Goal: Task Accomplishment & Management: Use online tool/utility

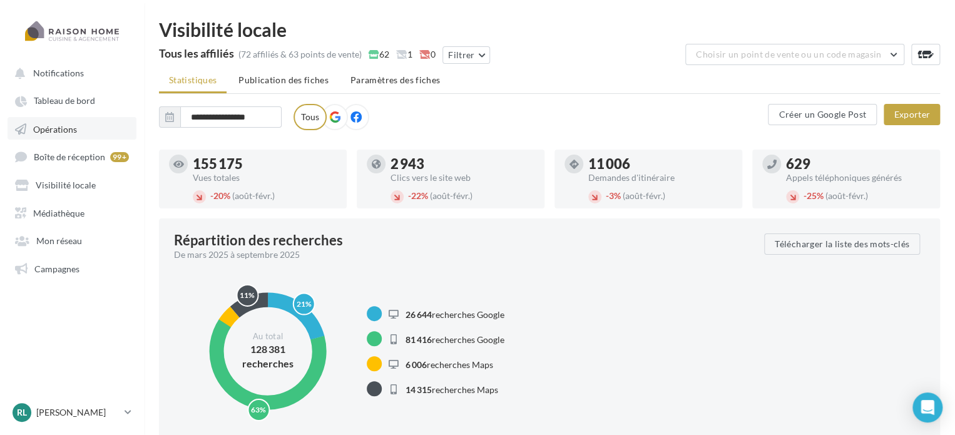
click at [63, 127] on span "Opérations" at bounding box center [55, 128] width 44 height 11
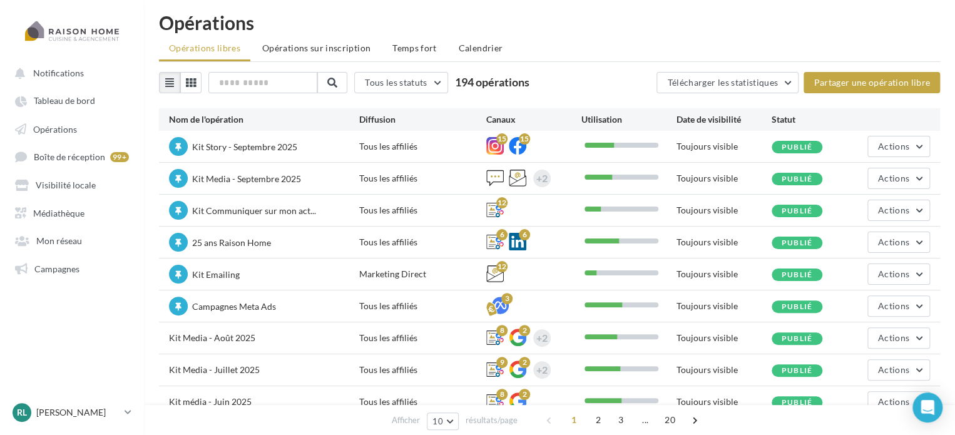
scroll to position [8, 0]
click at [914, 272] on button "Actions" at bounding box center [899, 273] width 63 height 21
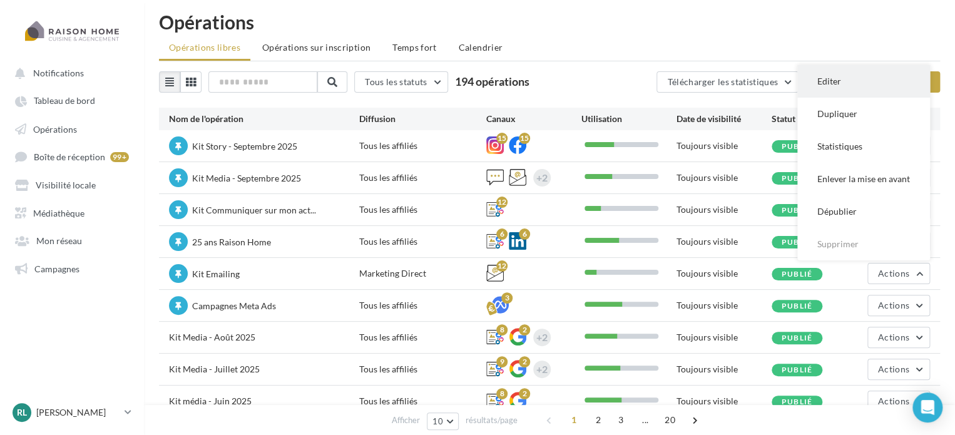
click at [869, 78] on button "Editer" at bounding box center [863, 81] width 133 height 33
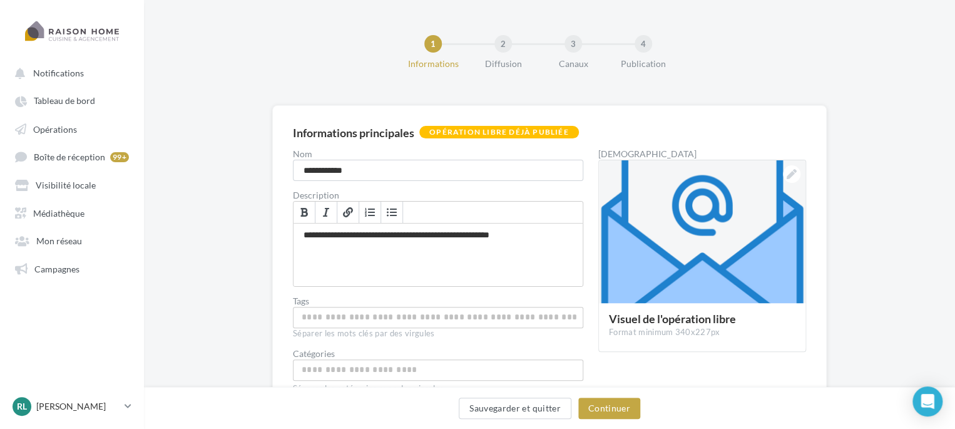
click at [611, 392] on div "Sauvegarder et quitter Continuer" at bounding box center [549, 408] width 811 height 42
click at [615, 402] on button "Continuer" at bounding box center [609, 407] width 62 height 21
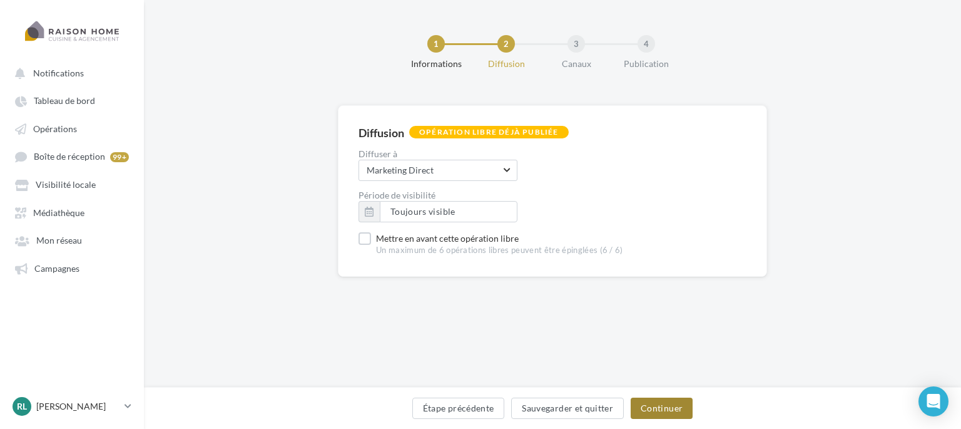
click at [663, 400] on button "Continuer" at bounding box center [662, 407] width 62 height 21
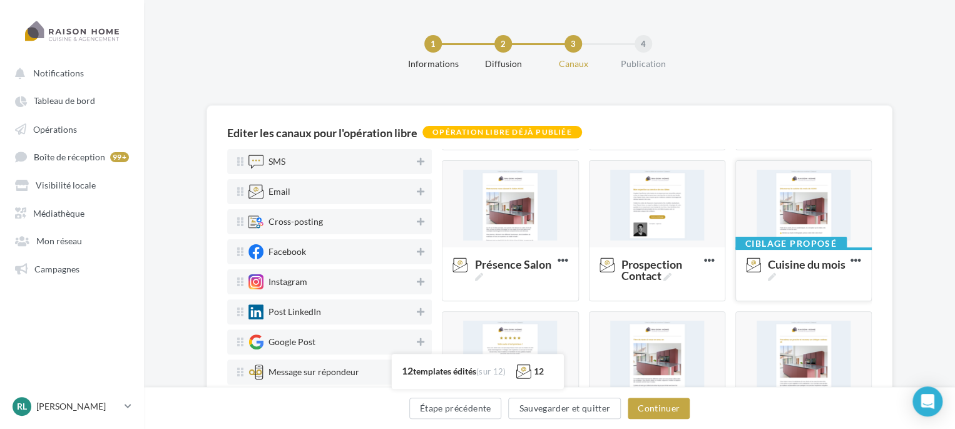
scroll to position [292, 0]
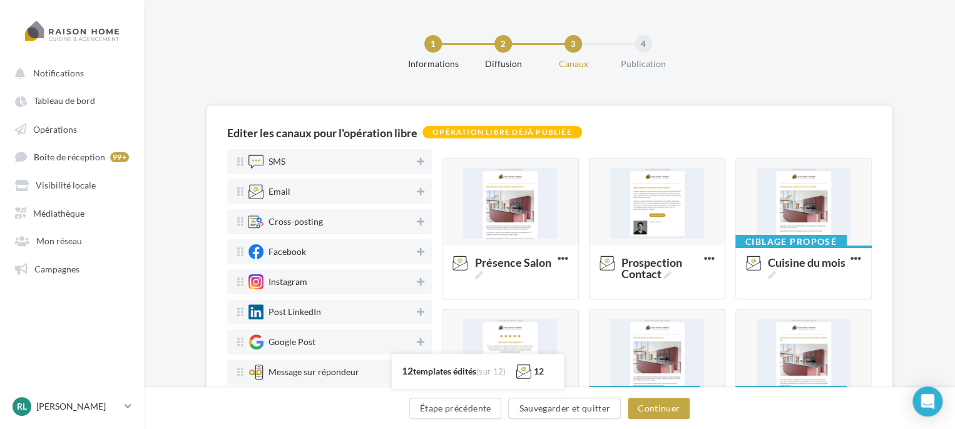
click at [909, 251] on div "Editer les canaux pour l'opération libre Opération libre déjà publiée SMS Email…" at bounding box center [549, 301] width 811 height 392
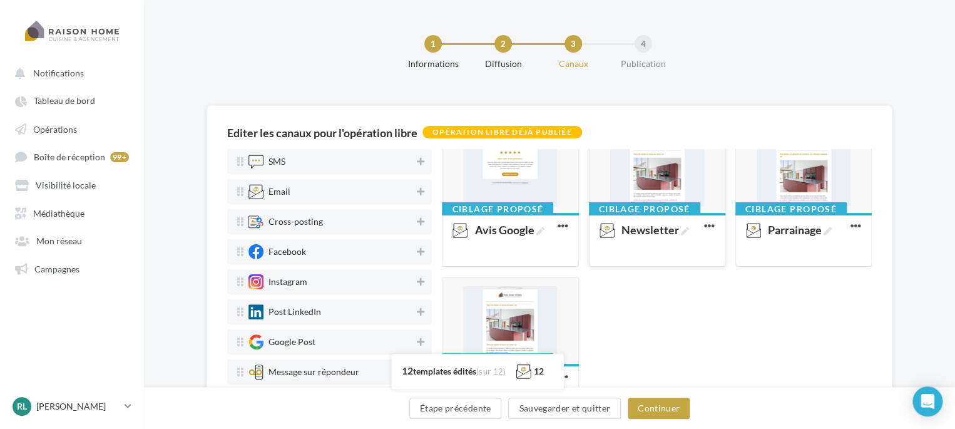
scroll to position [0, 0]
